Goal: Transaction & Acquisition: Purchase product/service

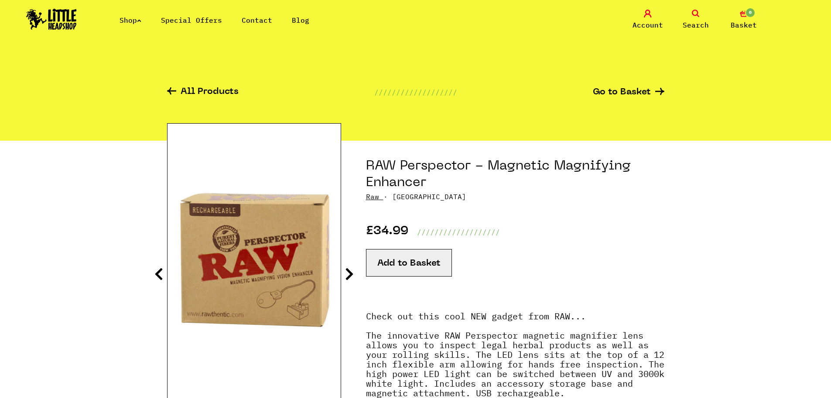
click at [55, 15] on img at bounding box center [51, 19] width 51 height 21
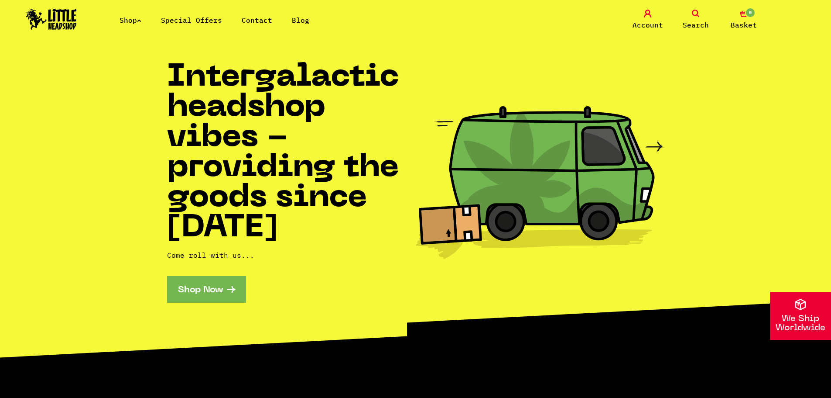
click at [141, 21] on icon at bounding box center [139, 20] width 4 height 3
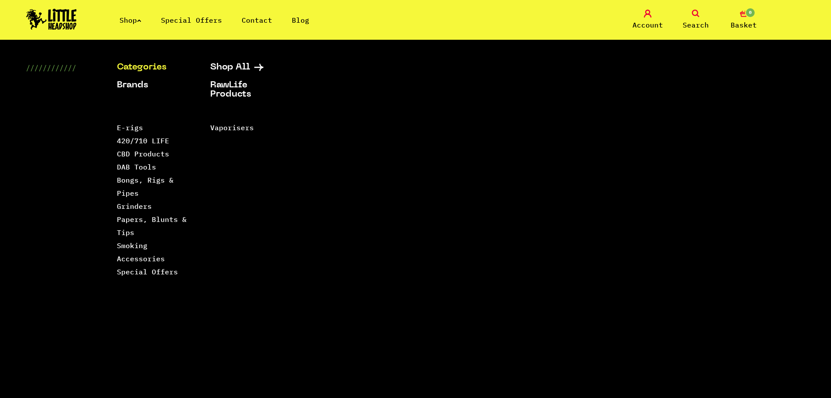
click at [697, 24] on span "Search" at bounding box center [696, 25] width 26 height 10
click at [679, 24] on link "Search" at bounding box center [696, 20] width 44 height 21
click at [686, 23] on span "Search" at bounding box center [696, 25] width 26 height 10
click at [699, 15] on icon at bounding box center [696, 14] width 8 height 8
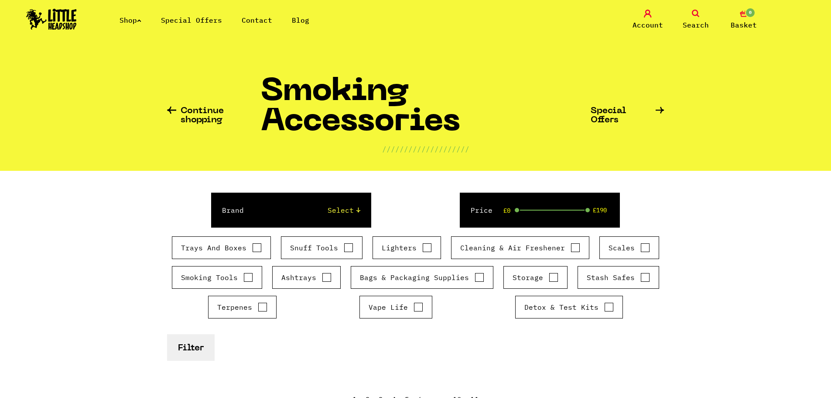
click at [690, 20] on span "Search" at bounding box center [696, 25] width 26 height 10
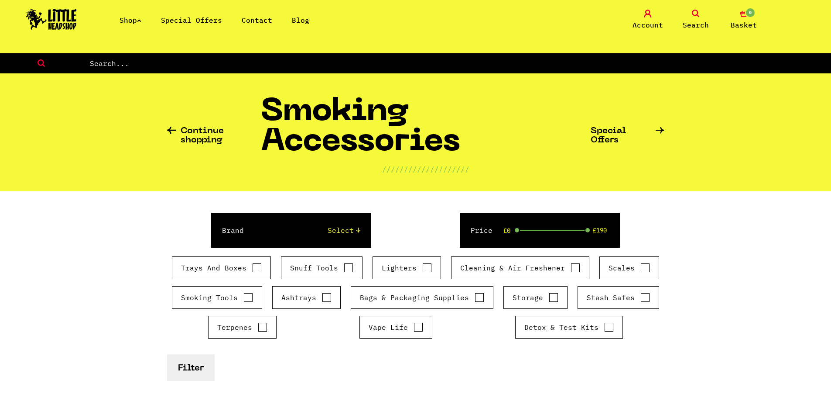
click at [139, 59] on input "text" at bounding box center [460, 63] width 742 height 11
type input "ASH"
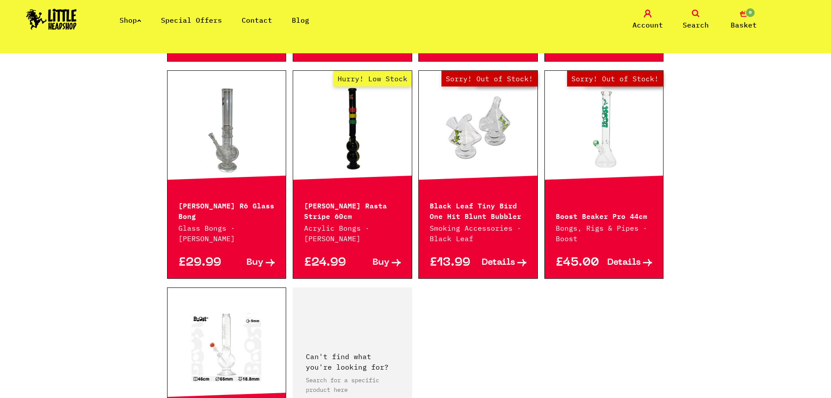
scroll to position [1227, 0]
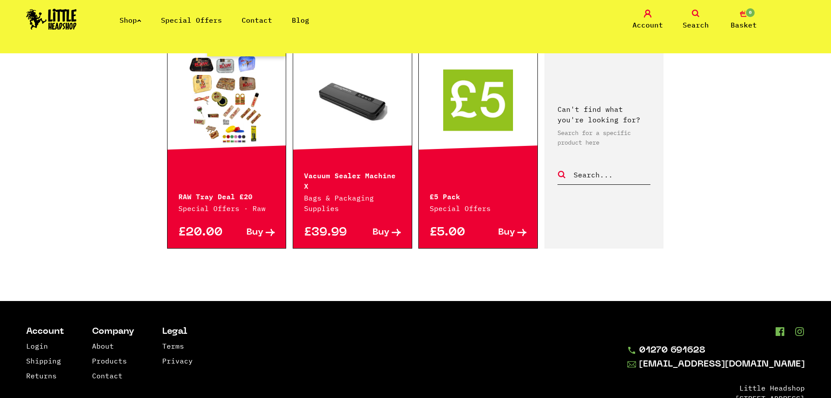
scroll to position [684, 0]
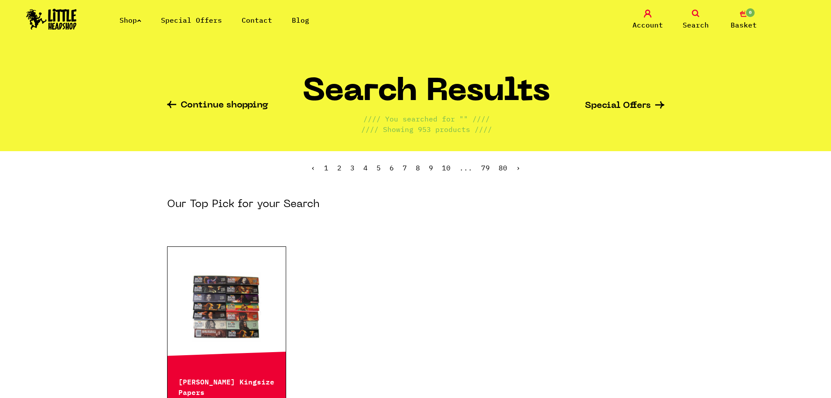
click at [685, 26] on span "Search" at bounding box center [696, 25] width 26 height 10
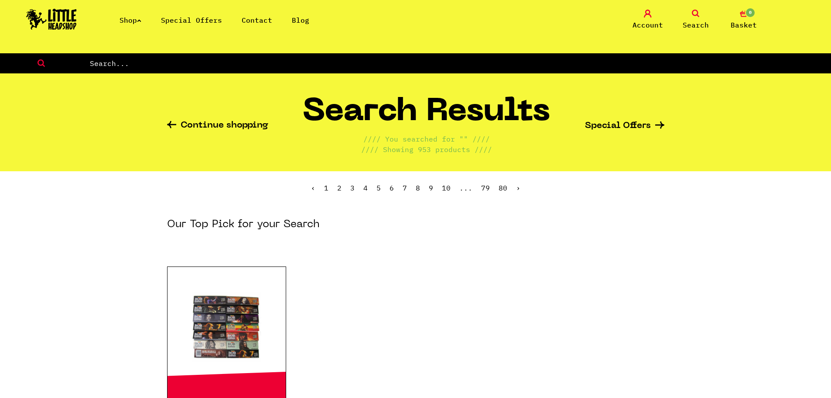
click at [152, 62] on input "text" at bounding box center [460, 63] width 742 height 11
type input "ASH CATCHER"
